Goal: Task Accomplishment & Management: Manage account settings

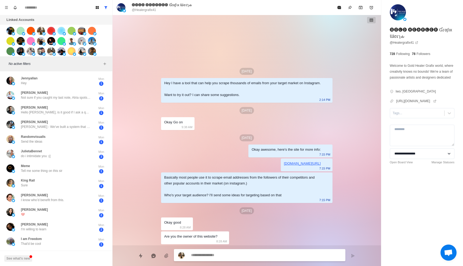
scroll to position [21, 0]
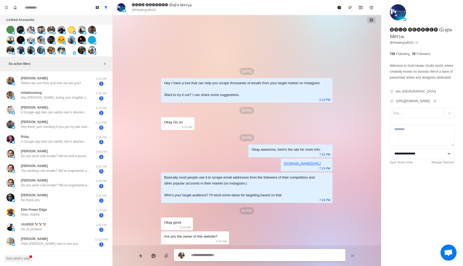
type textarea "*"
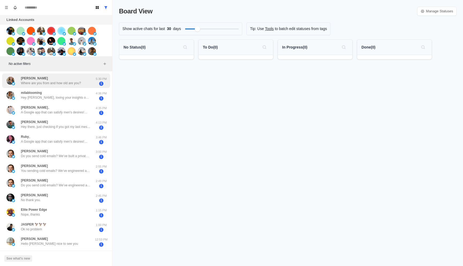
click at [84, 83] on div "[PERSON_NAME] Where are you from and how old are you?" at bounding box center [50, 81] width 88 height 10
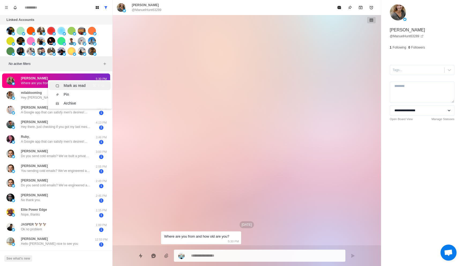
click at [79, 85] on div "Mark as read" at bounding box center [75, 86] width 22 height 6
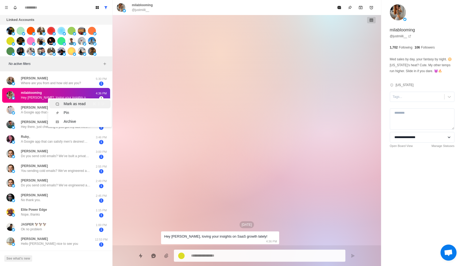
click at [68, 105] on div "Mark as read" at bounding box center [75, 104] width 22 height 6
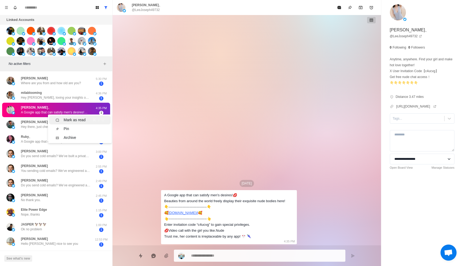
click at [64, 120] on div "Mark as read" at bounding box center [75, 120] width 22 height 6
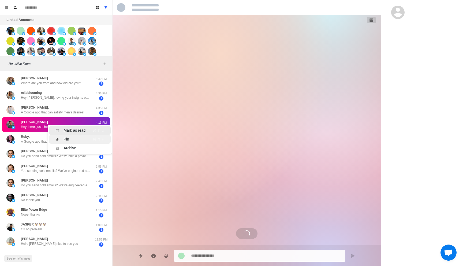
click at [60, 135] on li "Pin ⌘ ⇧ P" at bounding box center [80, 139] width 62 height 9
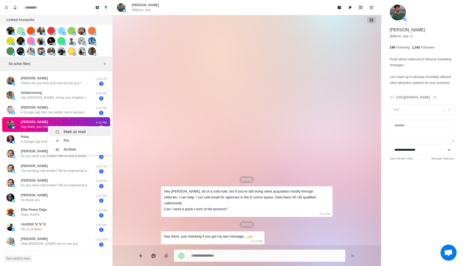
click at [73, 131] on div "Mark as read" at bounding box center [75, 132] width 22 height 6
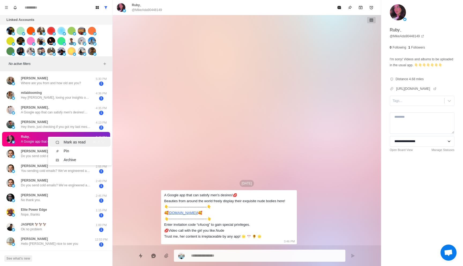
click at [69, 144] on div "Mark as read" at bounding box center [75, 142] width 22 height 6
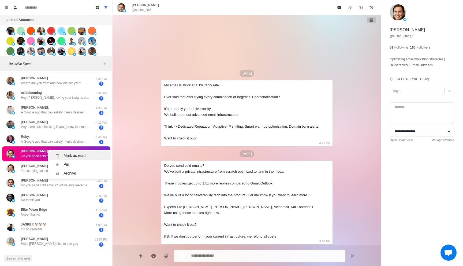
click at [68, 154] on div "Mark as read" at bounding box center [75, 156] width 22 height 6
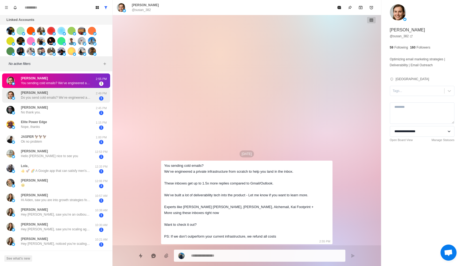
click at [52, 97] on p "Do you send cold emails? We’ve engineered a private infrastructure from scratch…" at bounding box center [56, 97] width 70 height 5
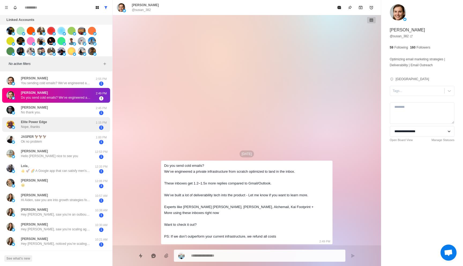
click at [72, 121] on div "Elite Power Edge Nope, thanks" at bounding box center [50, 124] width 88 height 10
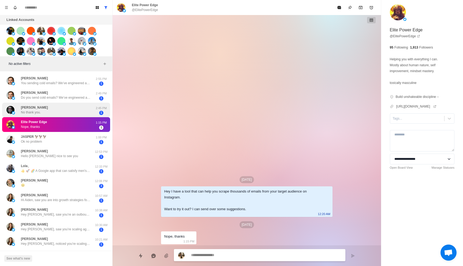
click at [66, 109] on div "[PERSON_NAME] No thank you." at bounding box center [50, 110] width 88 height 10
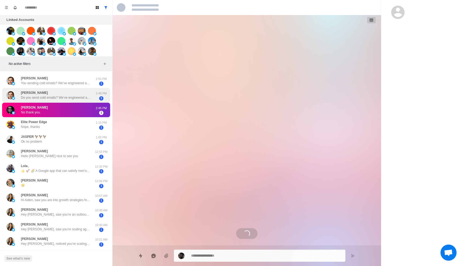
click at [71, 97] on p "Do you send cold emails? We’ve engineered a private infrastructure from scratch…" at bounding box center [56, 97] width 70 height 5
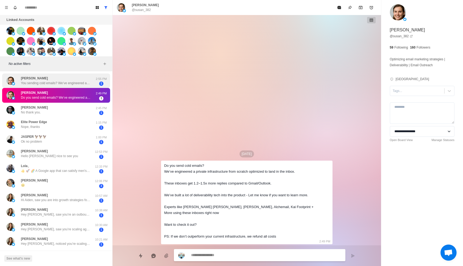
click at [71, 77] on div "[PERSON_NAME] You sending cold emails? We’ve engineered a private infrastructur…" at bounding box center [56, 81] width 70 height 10
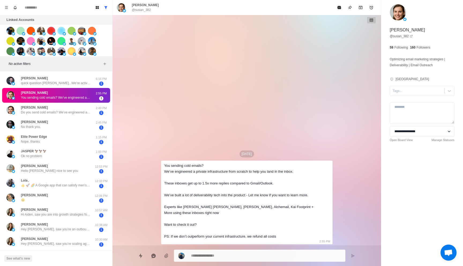
type textarea "*"
